Goal: Participate in discussion: Engage in conversation with other users on a specific topic

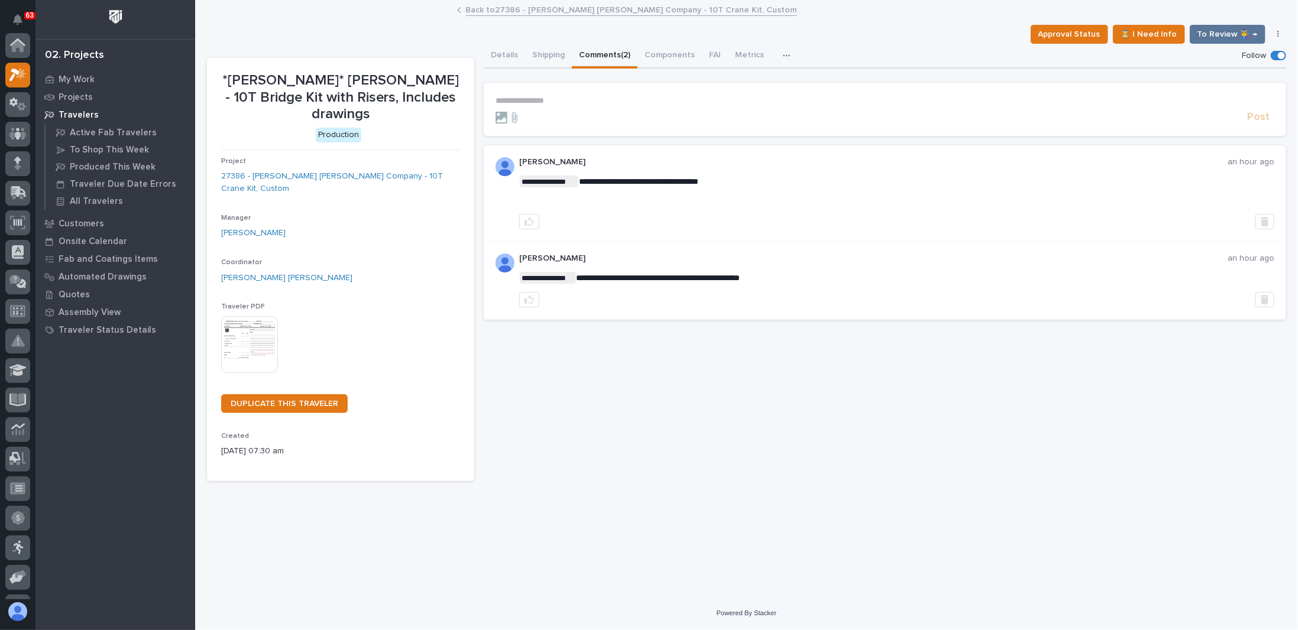
scroll to position [30, 0]
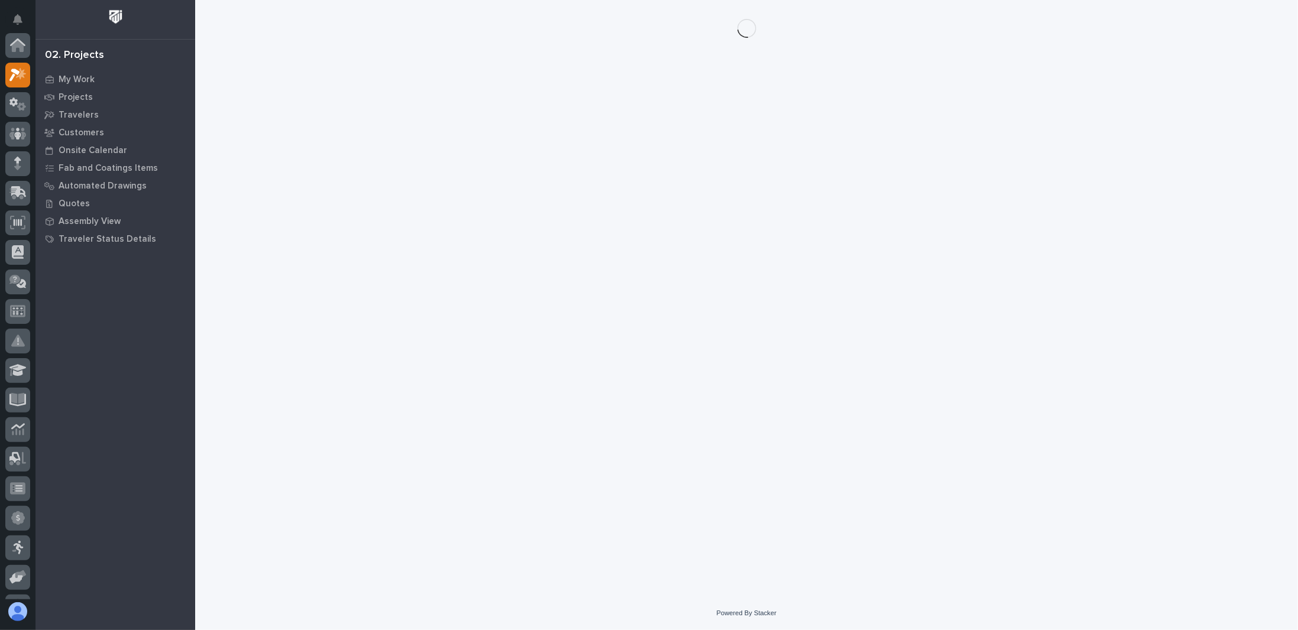
scroll to position [30, 0]
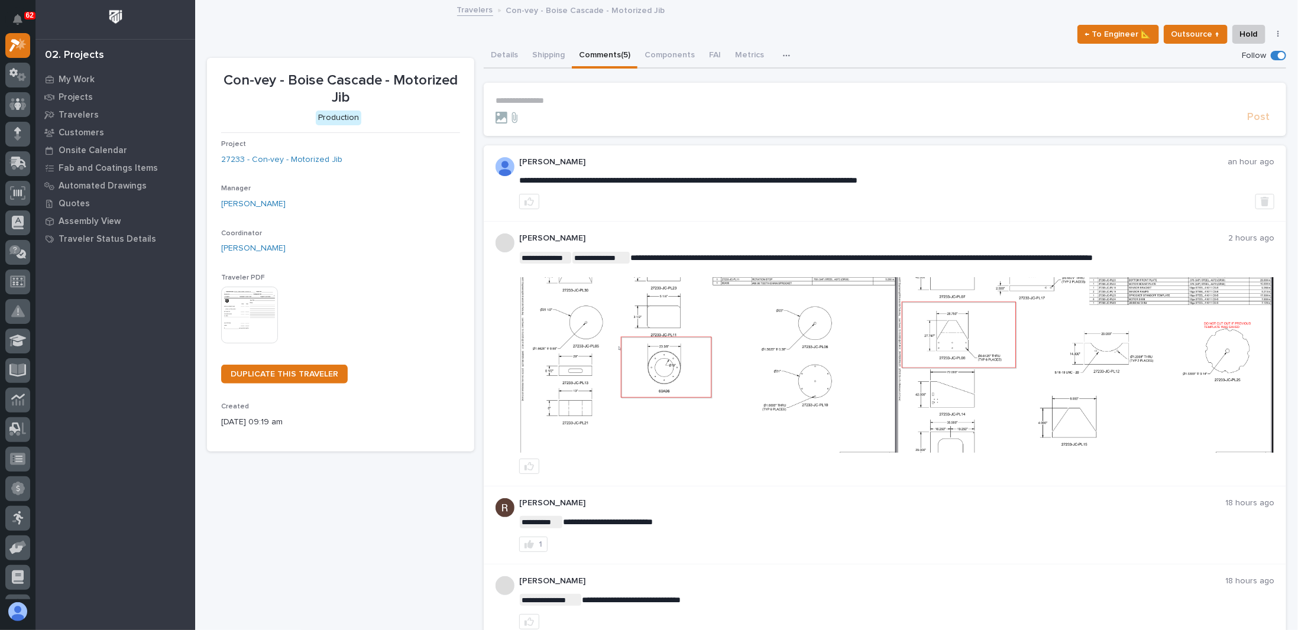
click at [572, 101] on p "**********" at bounding box center [884, 101] width 779 height 10
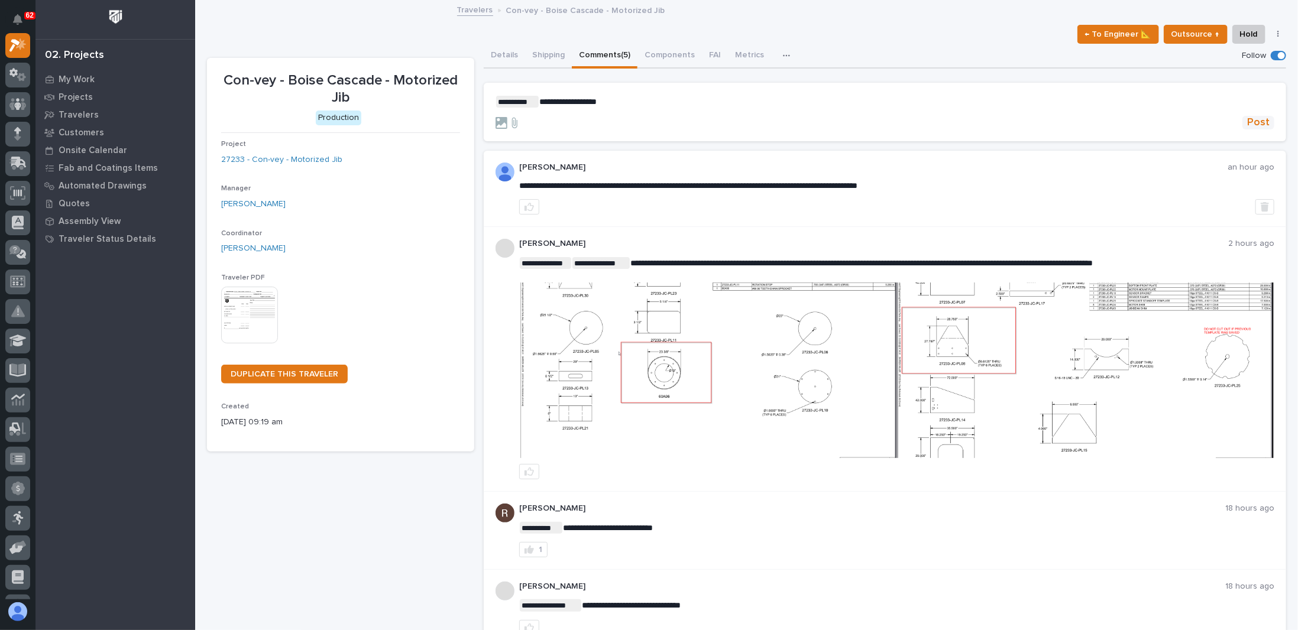
click at [1255, 128] on span "Post" at bounding box center [1258, 123] width 22 height 14
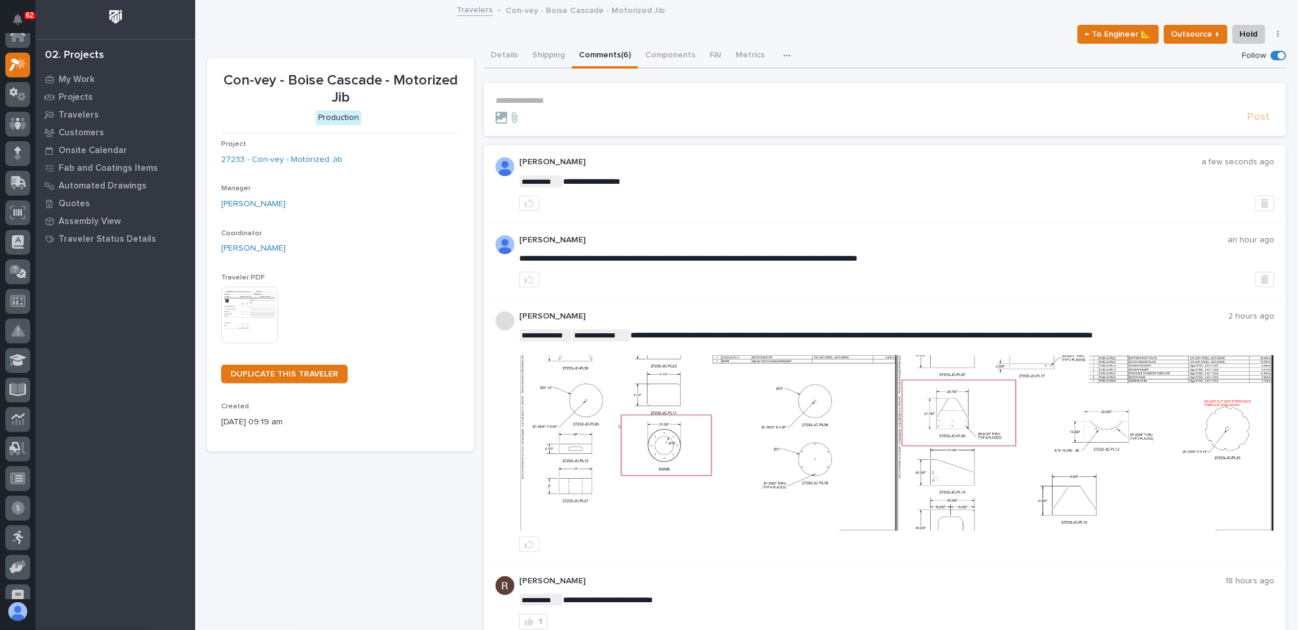
scroll to position [0, 0]
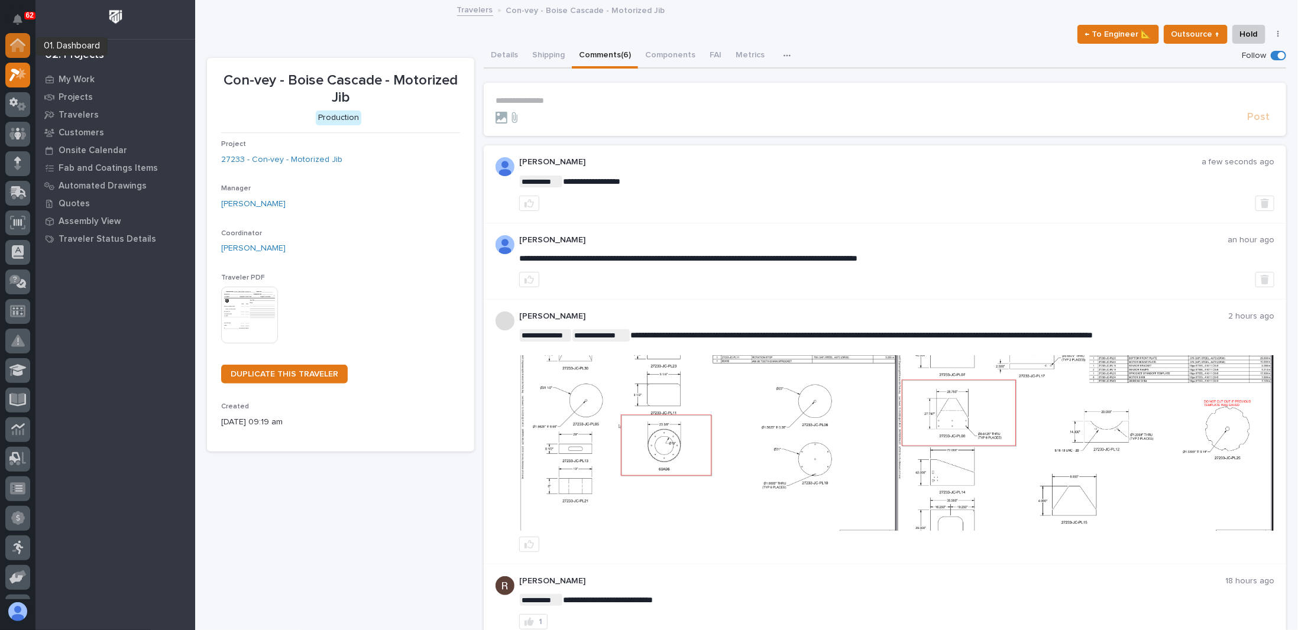
click at [12, 46] on icon at bounding box center [18, 46] width 12 height 12
